Goal: Task Accomplishment & Management: Manage account settings

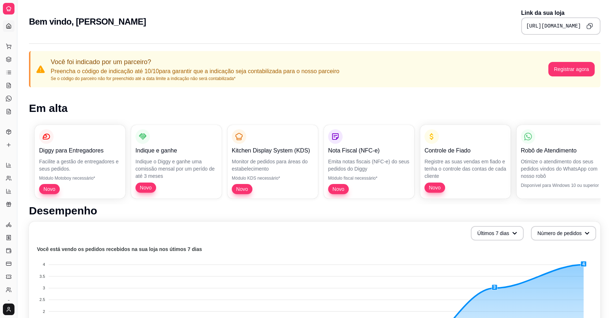
scroll to position [57, 0]
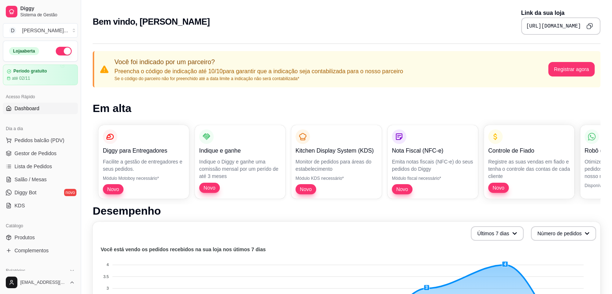
click at [591, 26] on icon "Copy to clipboard" at bounding box center [589, 26] width 7 height 7
click at [589, 28] on icon "Copy to clipboard" at bounding box center [589, 26] width 6 height 6
click at [592, 28] on icon "Copy to clipboard" at bounding box center [589, 26] width 7 height 7
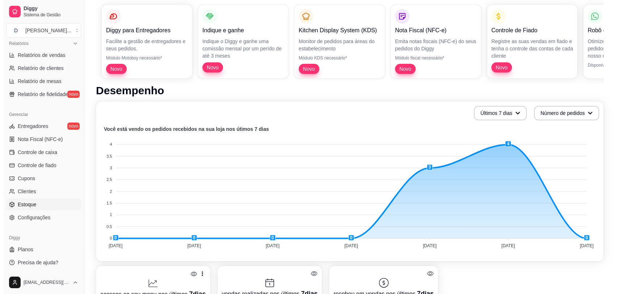
scroll to position [161, 0]
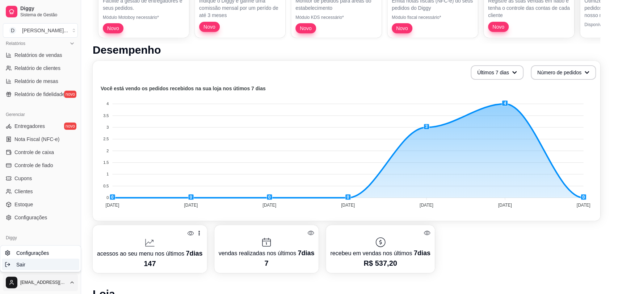
click at [41, 261] on div "Sair" at bounding box center [40, 264] width 77 height 12
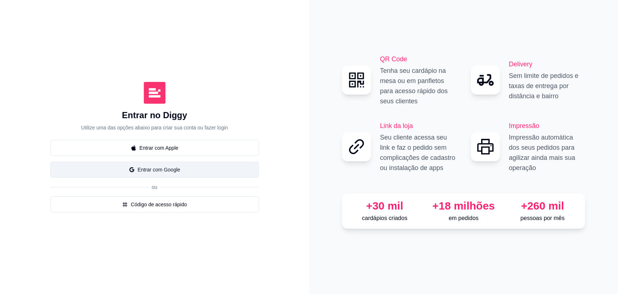
click at [184, 167] on button "Entrar com Google" at bounding box center [154, 169] width 209 height 16
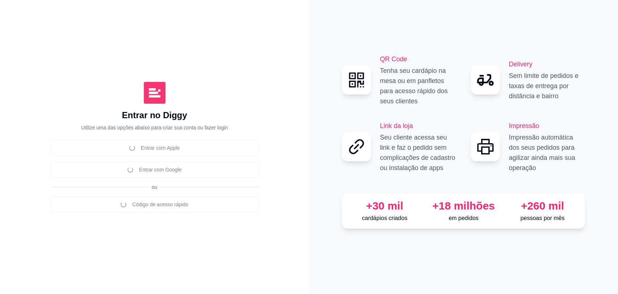
click at [145, 34] on div "Entrar no Diggy Utilize uma das opções abaixo para criar sua conta ou fazer log…" at bounding box center [154, 146] width 280 height 265
